Goal: Communication & Community: Answer question/provide support

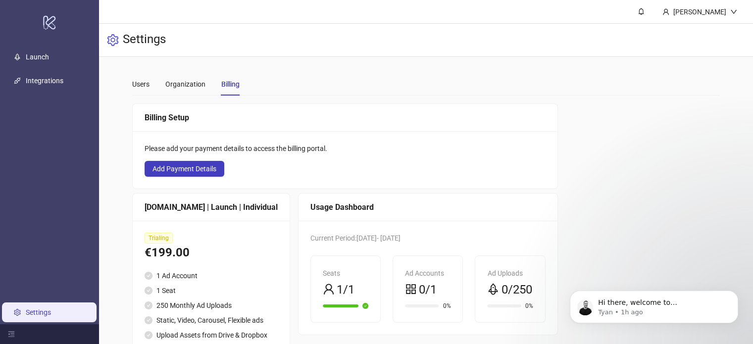
scroll to position [538, 0]
click at [633, 308] on p "Tyan • 1h ago" at bounding box center [662, 312] width 128 height 9
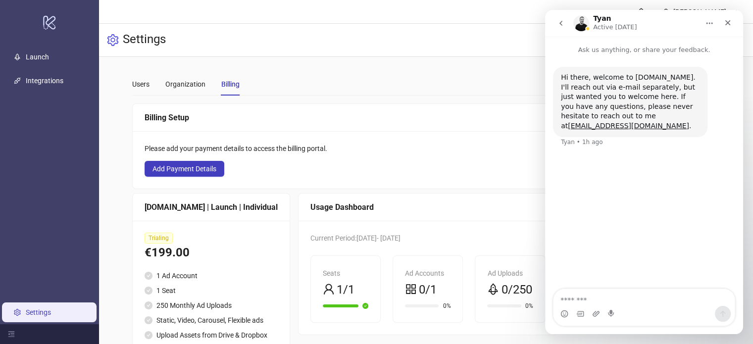
click at [563, 18] on button "go back" at bounding box center [561, 23] width 19 height 19
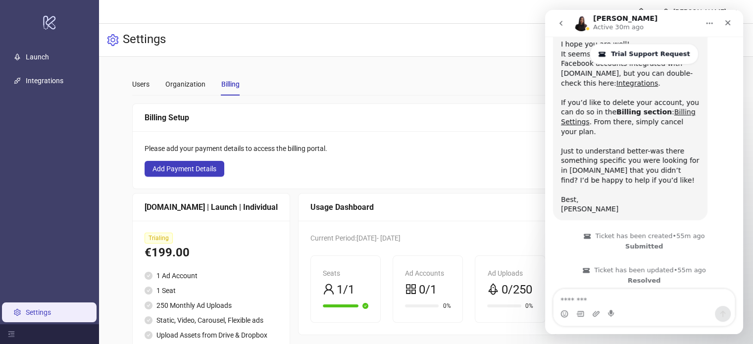
scroll to position [538, 0]
click at [641, 302] on div "i have no ongoing plan but would just like my account to be deleted" at bounding box center [658, 311] width 139 height 19
copy div "i have no ongoing plan but would just like my account to be deleted"
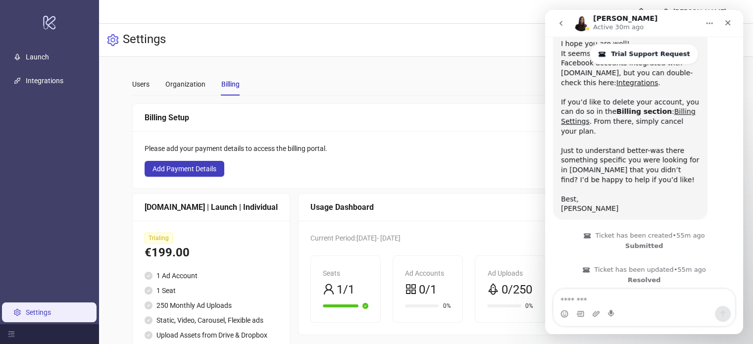
click at [562, 27] on button "go back" at bounding box center [561, 23] width 19 height 19
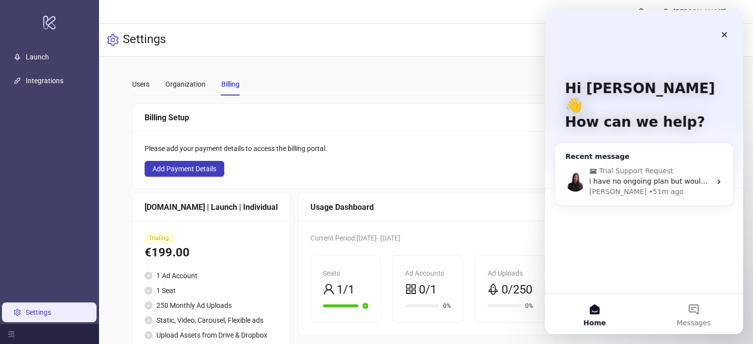
click at [670, 177] on span "i have no ongoing plan but would just like my account to be deleted" at bounding box center [707, 181] width 236 height 8
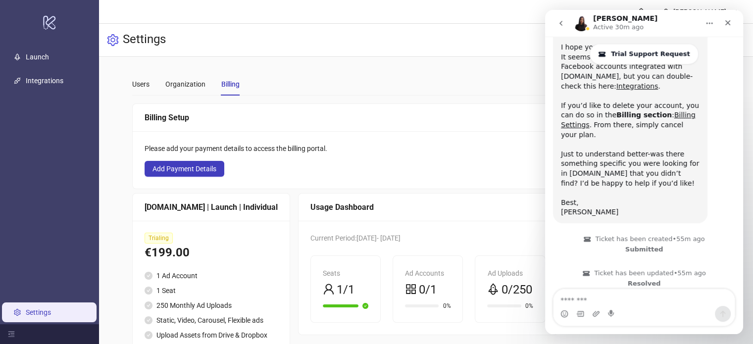
scroll to position [538, 0]
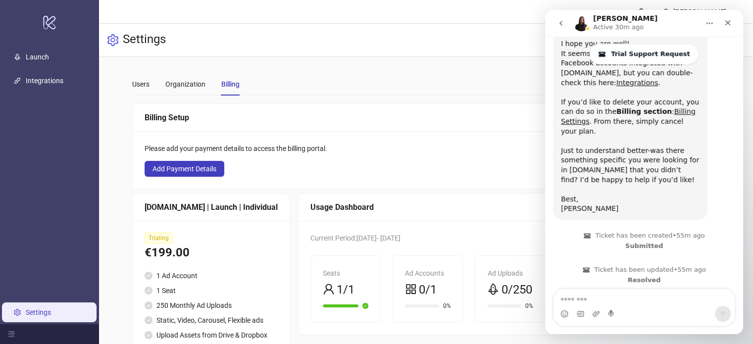
drag, startPoint x: 610, startPoint y: 301, endPoint x: 631, endPoint y: 52, distance: 248.9
click at [631, 52] on span "Trial Support Request" at bounding box center [650, 54] width 79 height 8
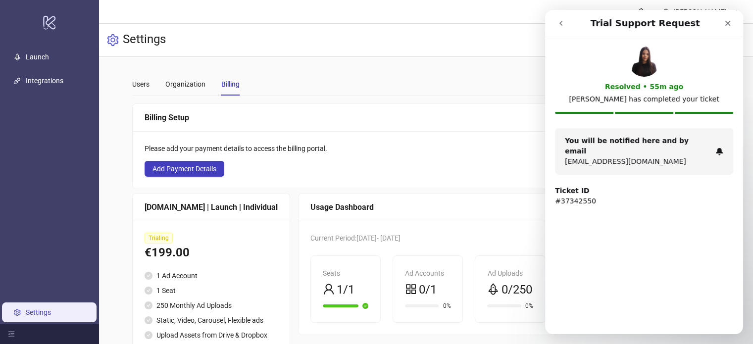
scroll to position [0, 0]
click at [559, 26] on icon "go back" at bounding box center [561, 23] width 8 height 8
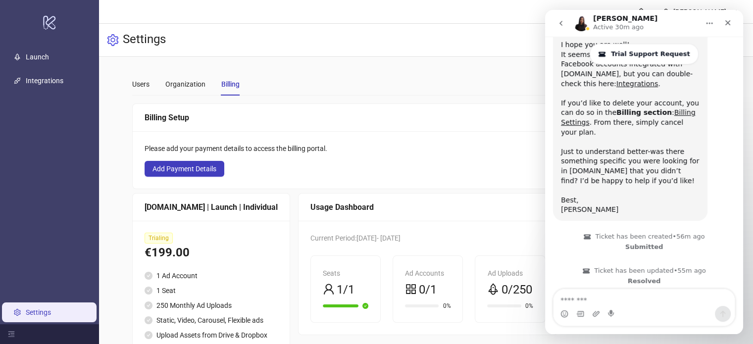
scroll to position [538, 0]
click at [639, 276] on strong "Resolved" at bounding box center [644, 279] width 33 height 7
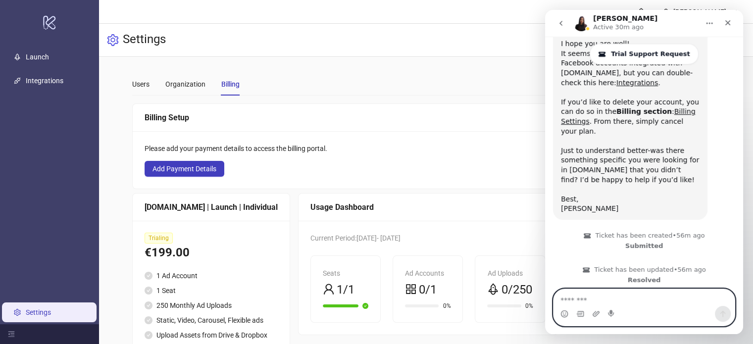
click at [563, 301] on textarea "Message…" at bounding box center [644, 297] width 181 height 17
paste textarea "**********"
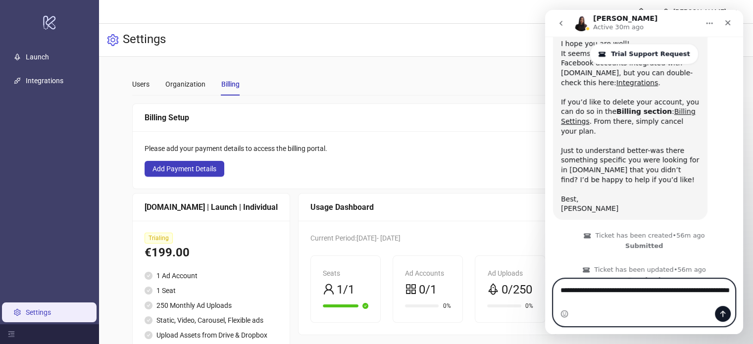
scroll to position [557, 0]
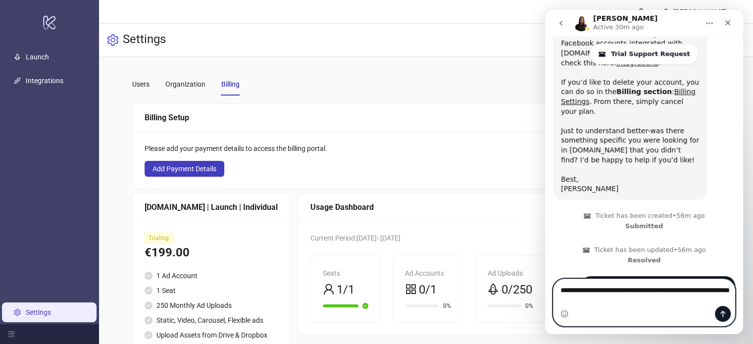
type textarea "**********"
click at [722, 310] on icon "Send a message…" at bounding box center [723, 314] width 8 height 8
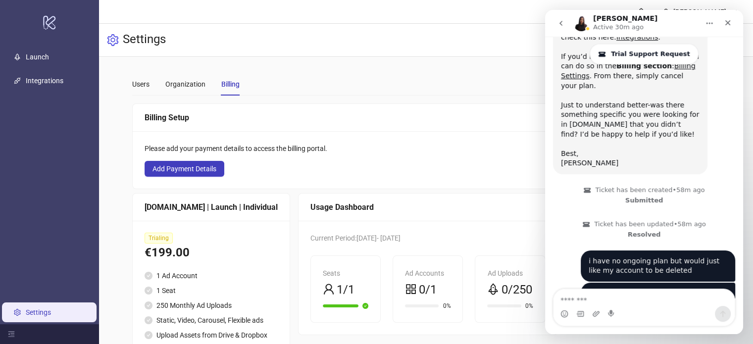
scroll to position [580, 0]
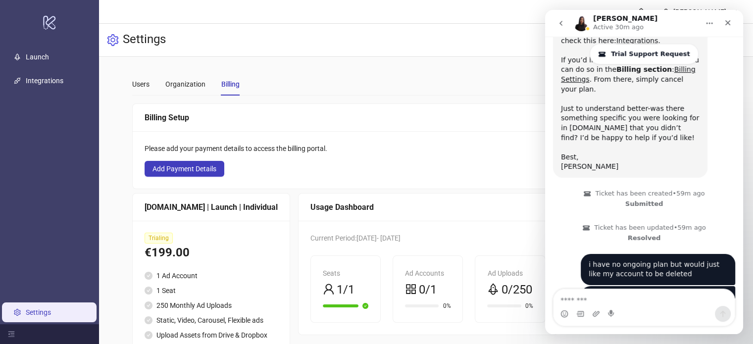
click at [495, 186] on div "Please add your payment details to access the billing portal. Add Payment Detai…" at bounding box center [345, 159] width 425 height 57
